Goal: Find specific page/section: Find specific page/section

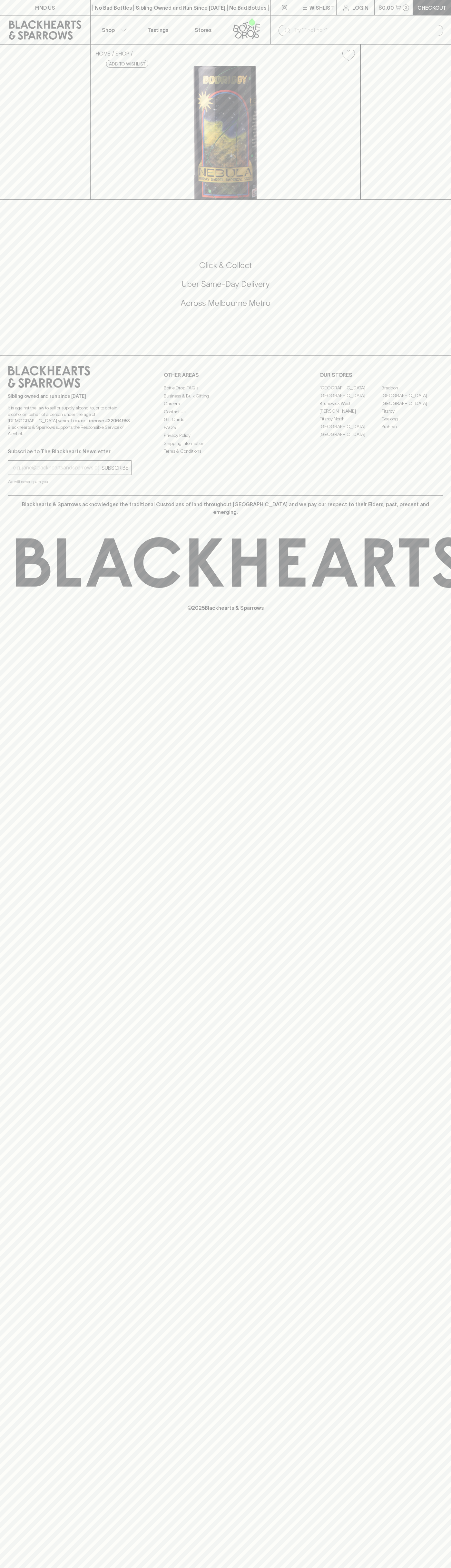
click at [351, 423] on link "Fitzroy North" at bounding box center [350, 419] width 62 height 8
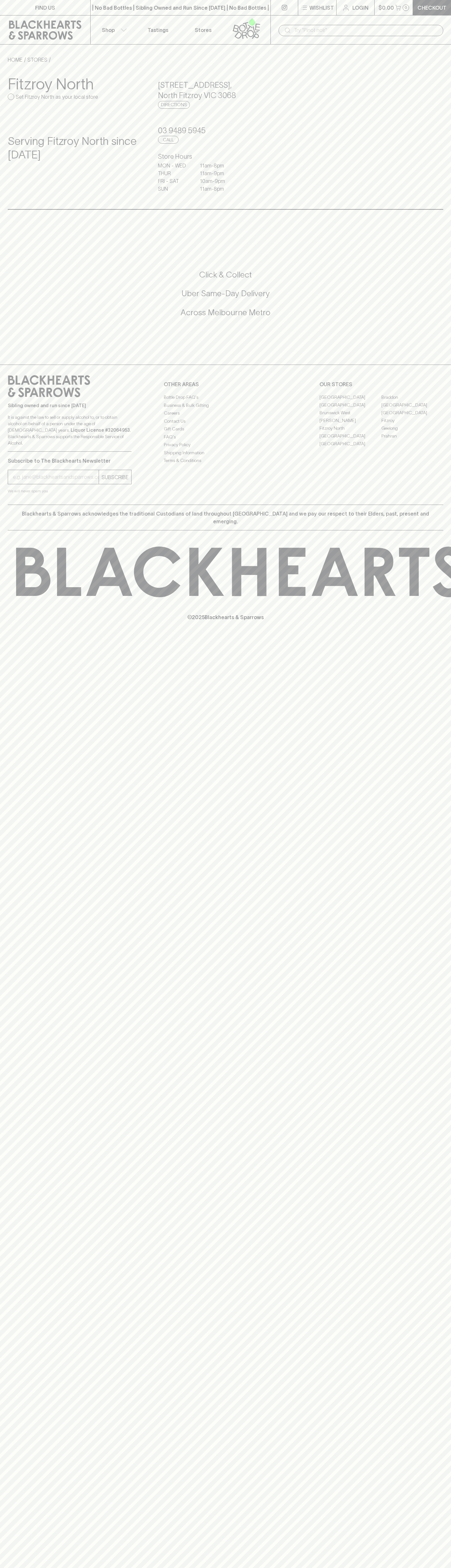
click at [411, 16] on div "​" at bounding box center [362, 30] width 181 height 29
click at [422, 1056] on div "FIND US | No Bad Bottles | Sibling Owned and Run Since 2006 | No Bad Bottles | …" at bounding box center [226, 784] width 451 height 1568
click at [395, 1568] on html "FIND US | No Bad Bottles | Sibling Owned and Run Since 2006 | No Bad Bottles | …" at bounding box center [226, 784] width 451 height 1568
click at [31, 1498] on div "FIND US | No Bad Bottles | Sibling Owned and Run Since 2006 | No Bad Bottles | …" at bounding box center [226, 784] width 451 height 1568
